Goal: Information Seeking & Learning: Check status

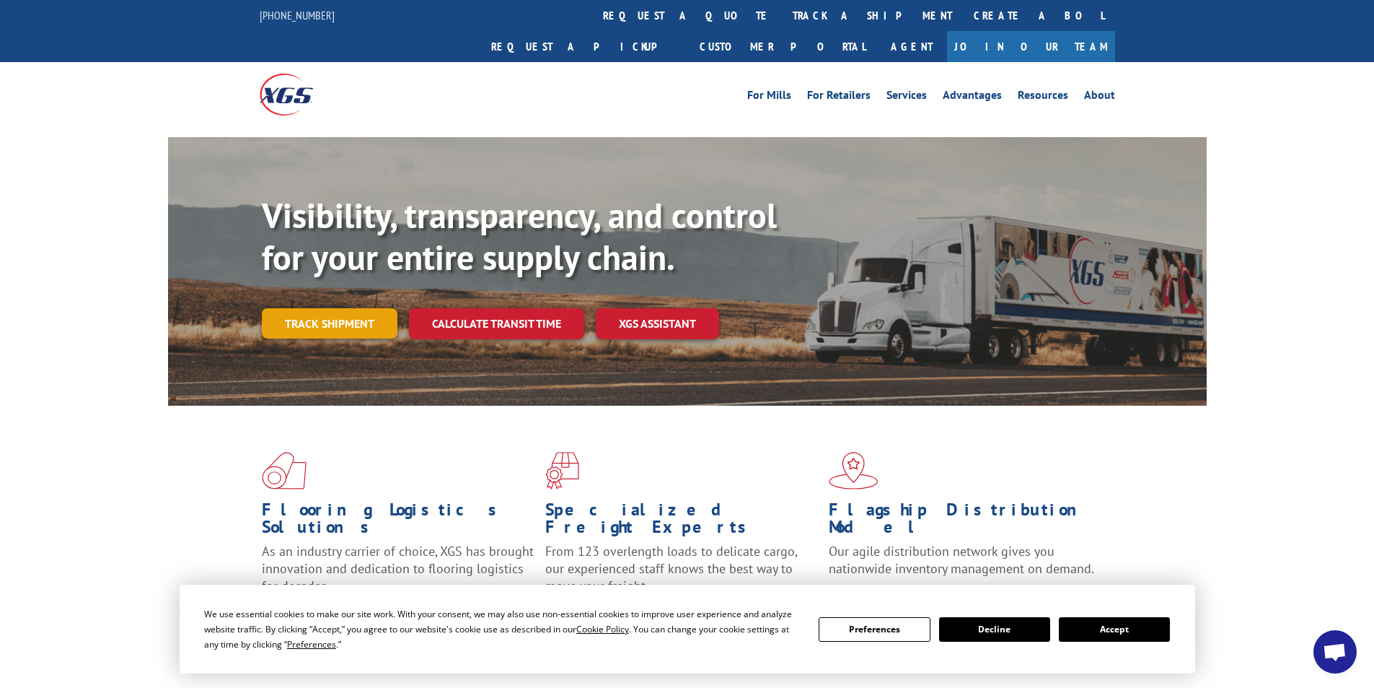
click at [328, 308] on link "Track shipment" at bounding box center [330, 323] width 136 height 30
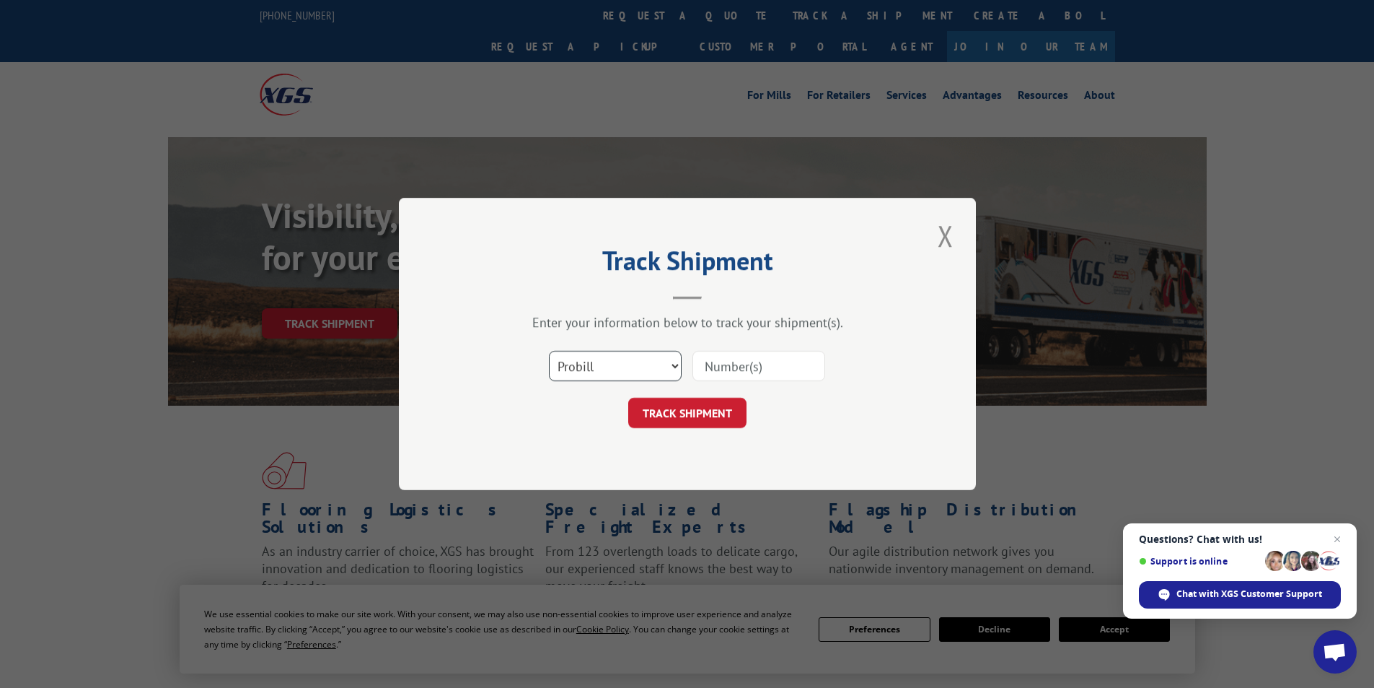
click at [669, 366] on select "Select category... Probill BOL PO" at bounding box center [615, 366] width 133 height 30
select select "bol"
click at [549, 351] on select "Select category... Probill BOL PO" at bounding box center [615, 366] width 133 height 30
click at [732, 372] on input at bounding box center [759, 366] width 133 height 30
paste input "427524"
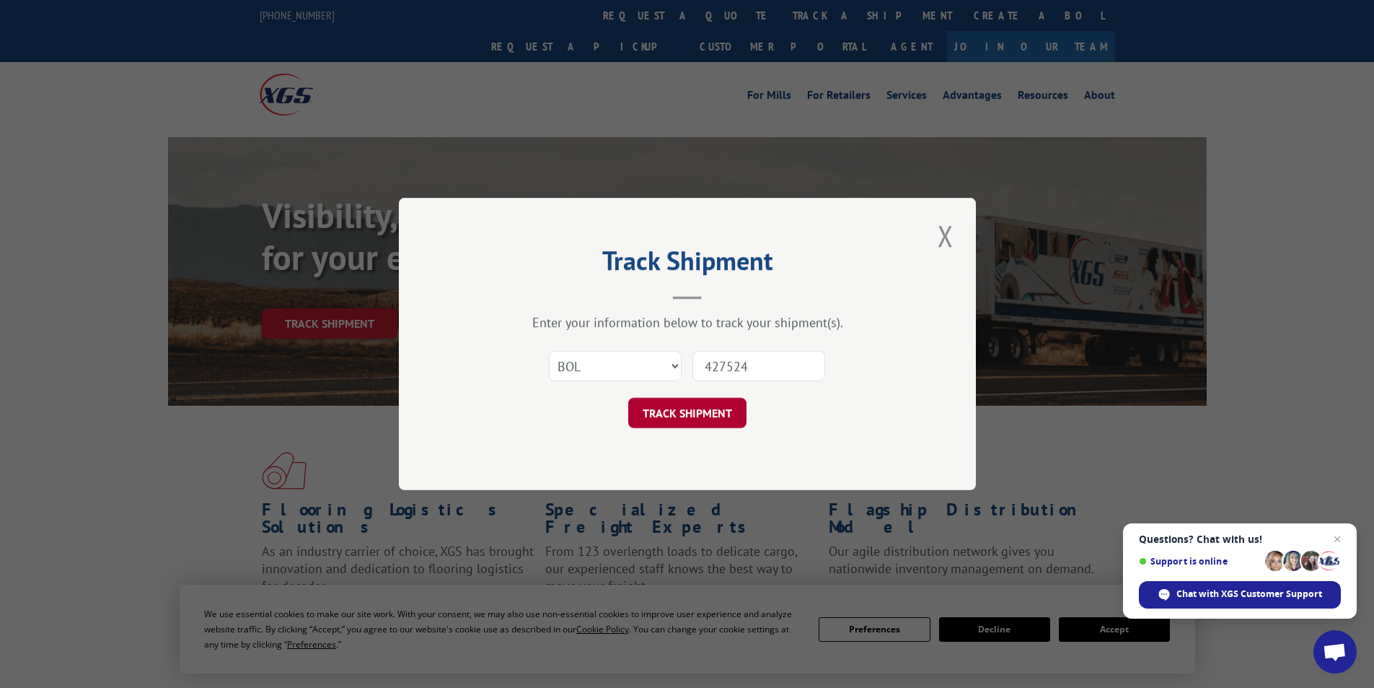
click at [736, 419] on button "TRACK SHIPMENT" at bounding box center [687, 413] width 118 height 30
type input "427524"
click at [729, 407] on button "TRACK SHIPMENT" at bounding box center [687, 413] width 118 height 30
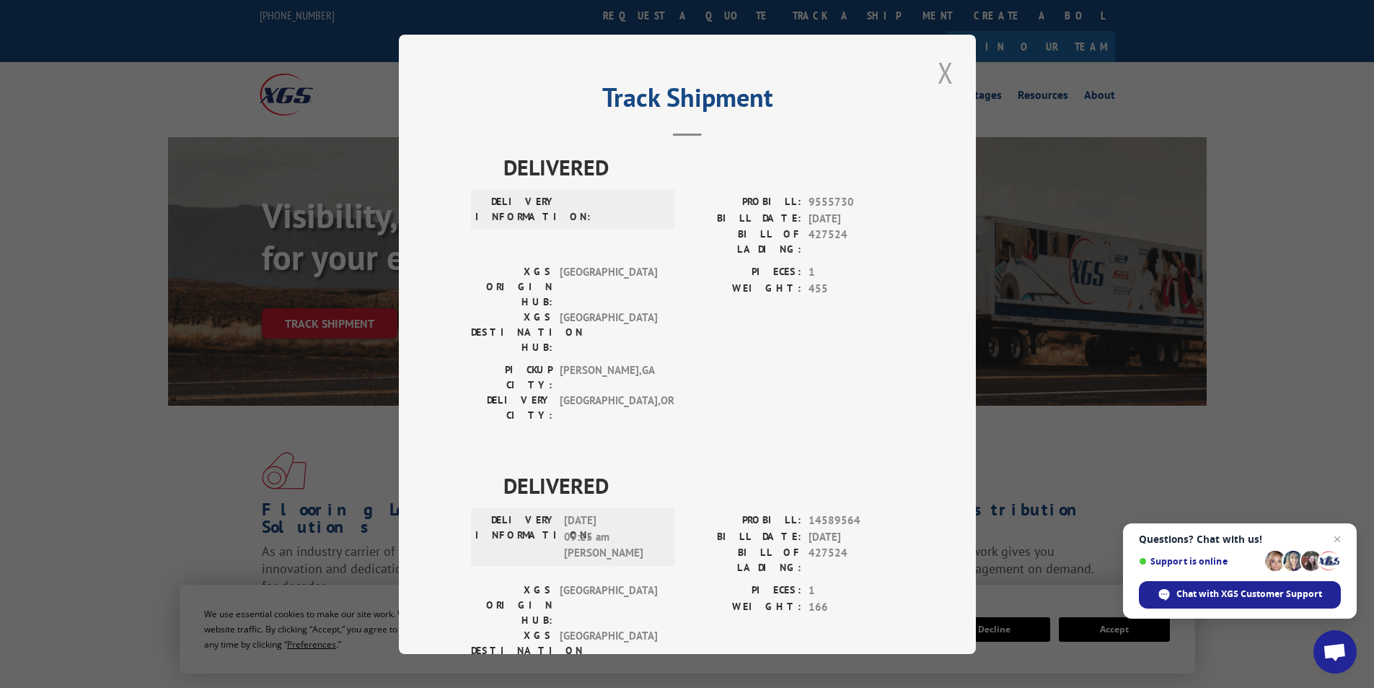
click at [939, 74] on button "Close modal" at bounding box center [946, 73] width 25 height 40
